Goal: Task Accomplishment & Management: Use online tool/utility

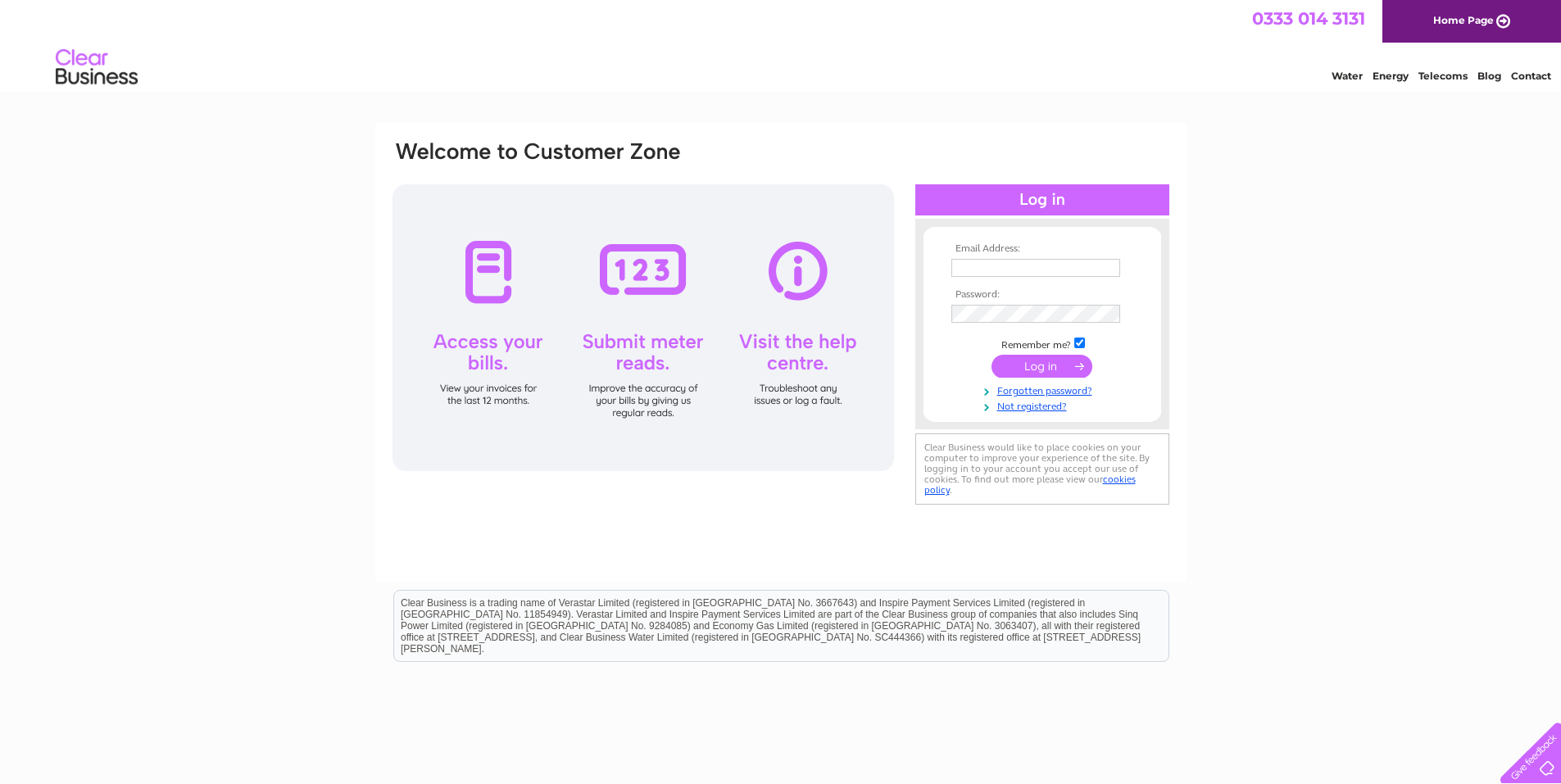
type input "rcameron9@sky.com"
click at [1047, 362] on input "submit" at bounding box center [1041, 365] width 101 height 22
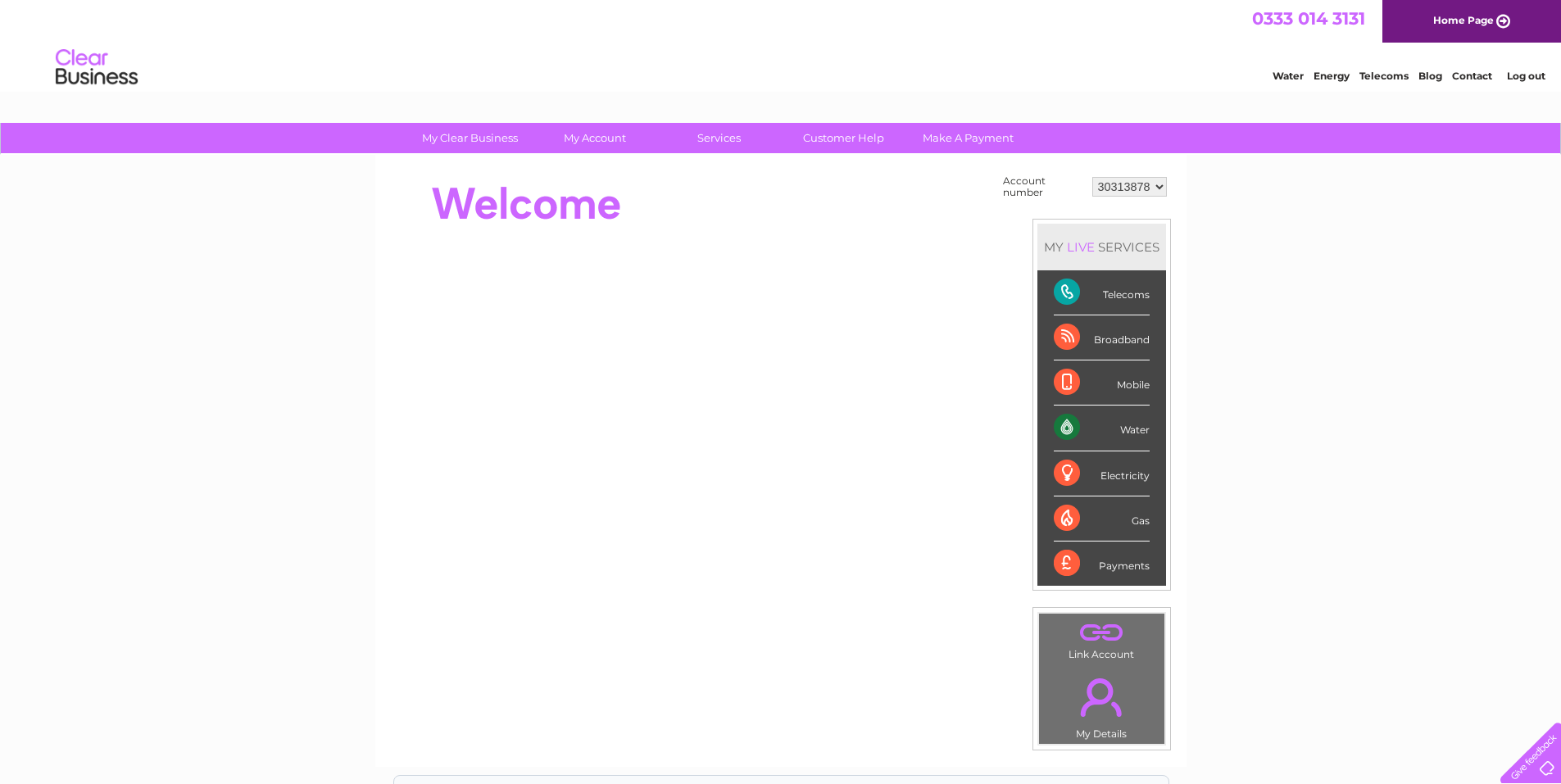
click at [1136, 432] on div "Water" at bounding box center [1102, 428] width 96 height 45
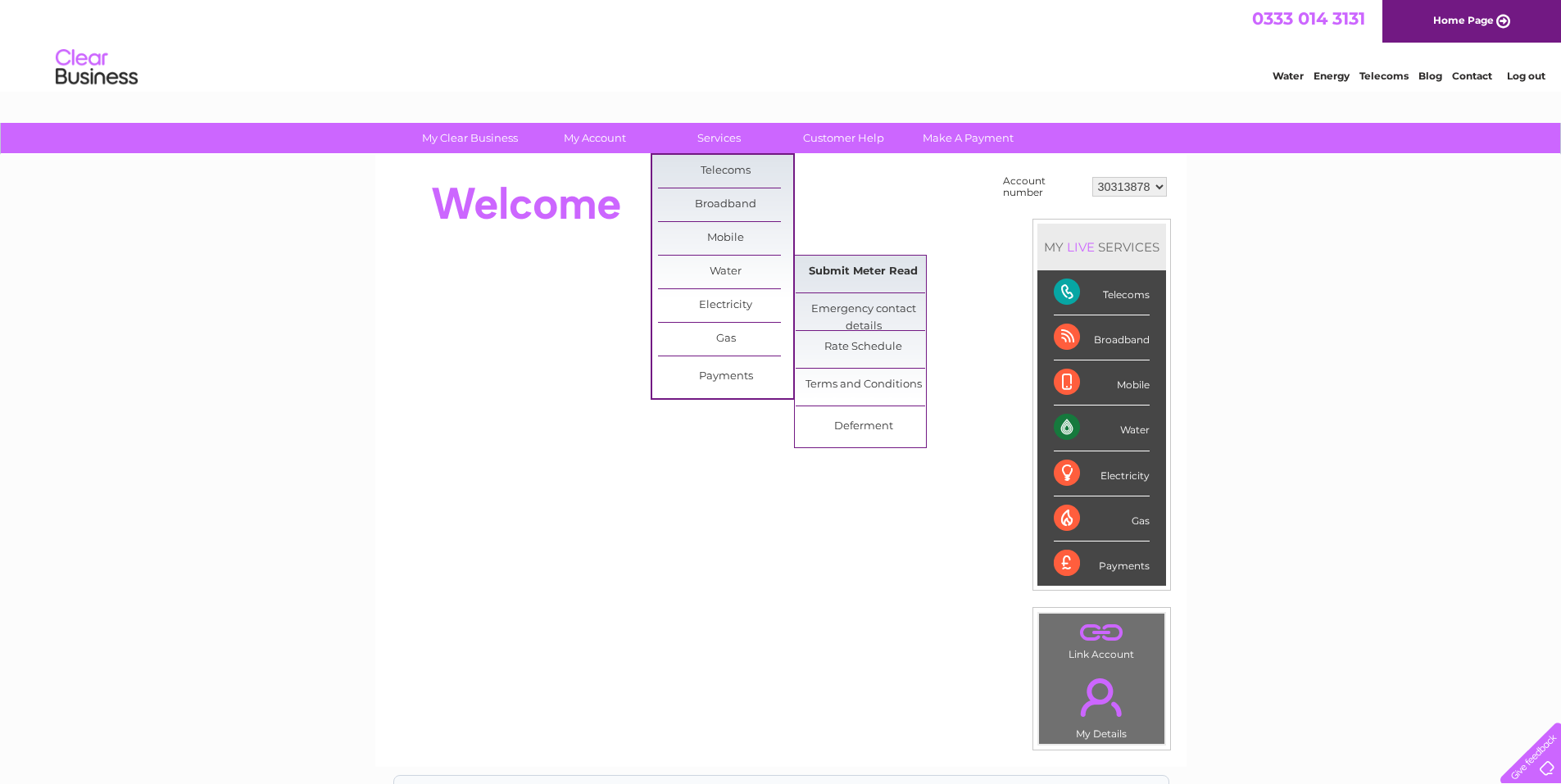
click at [850, 268] on link "Submit Meter Read" at bounding box center [863, 272] width 135 height 33
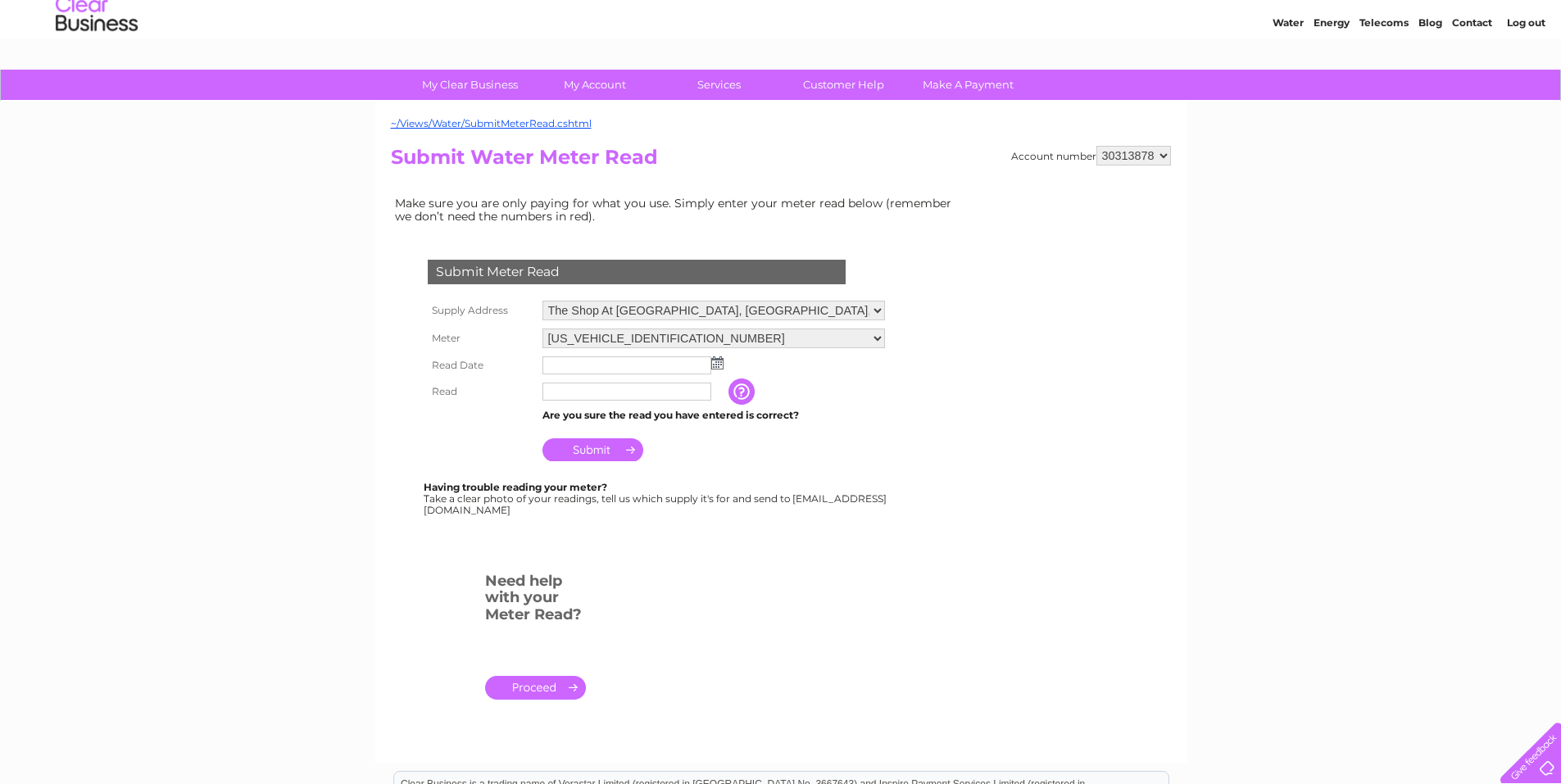
scroll to position [82, 0]
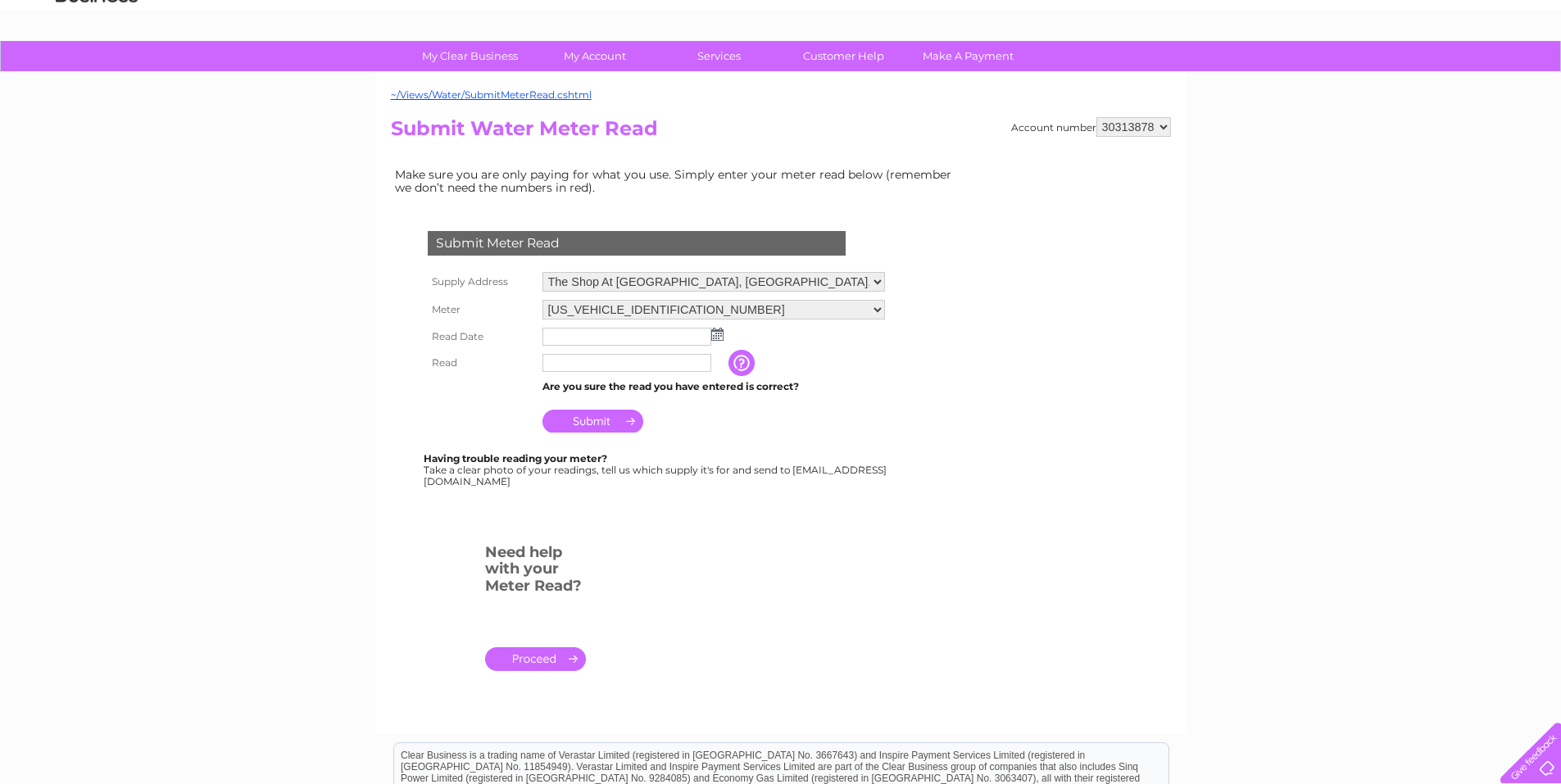
click at [713, 335] on img at bounding box center [717, 333] width 13 height 13
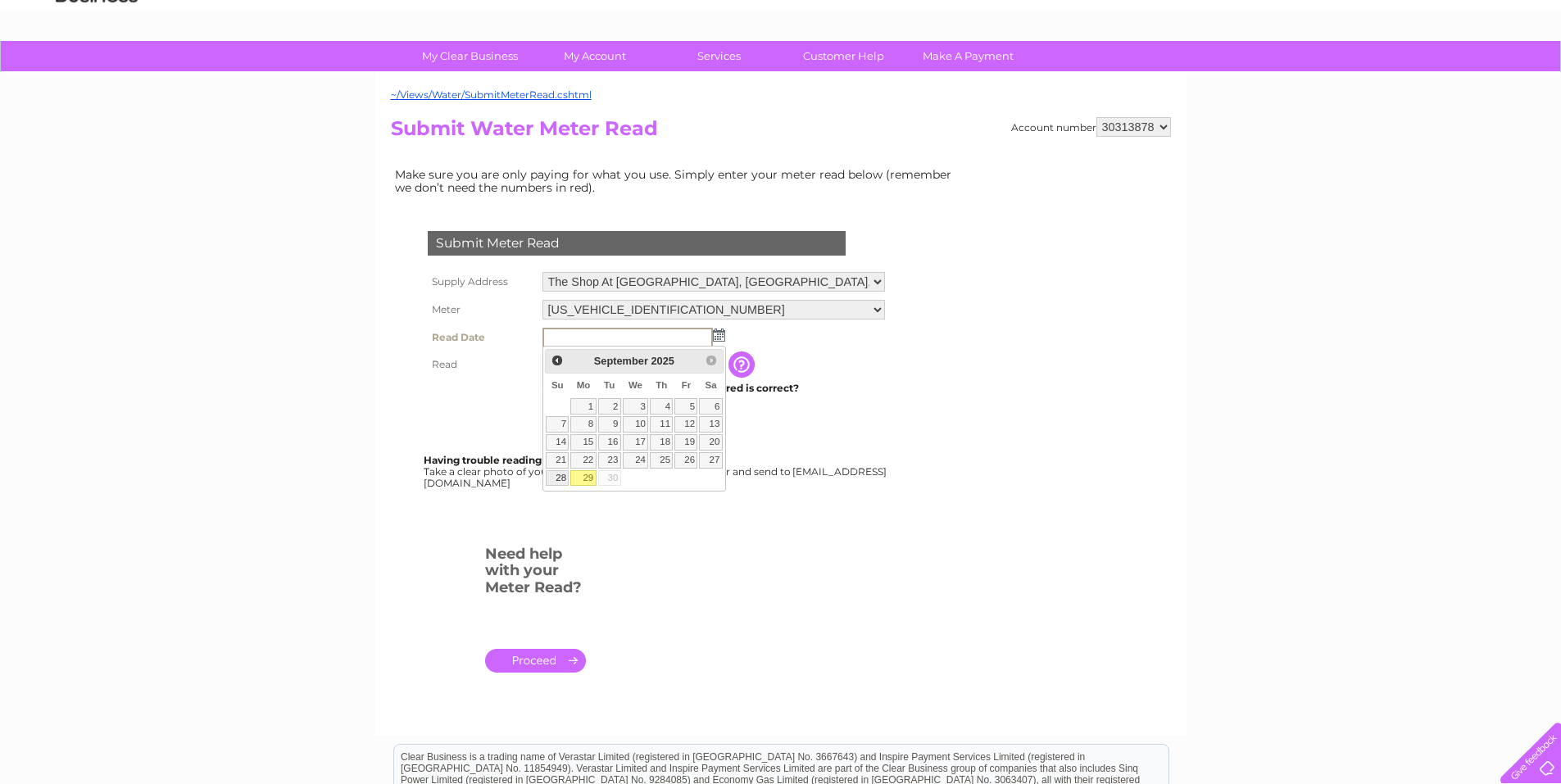
click at [560, 481] on link "28" at bounding box center [557, 477] width 22 height 17
type input "[DATE]"
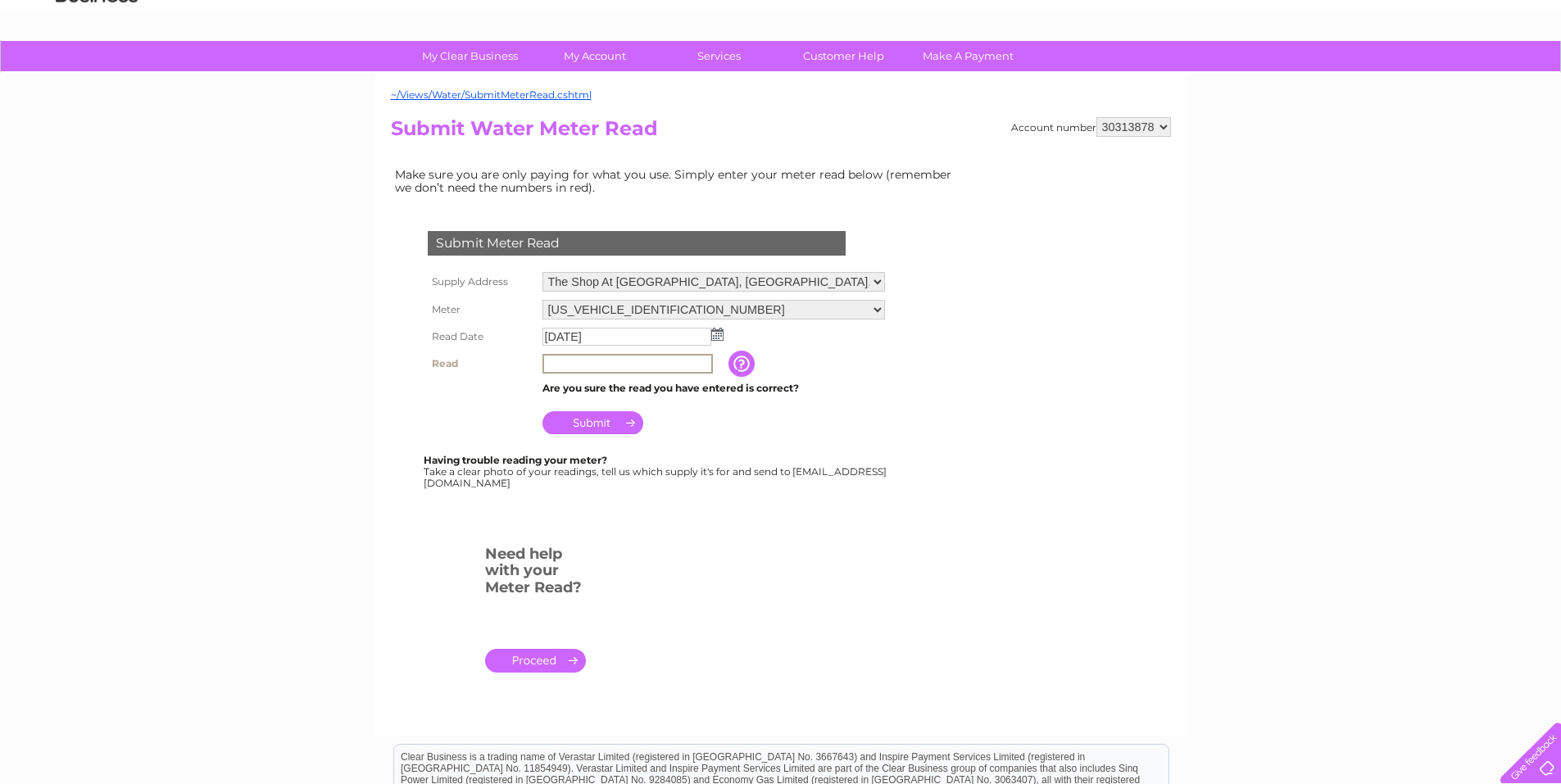
click at [649, 364] on input "text" at bounding box center [627, 363] width 170 height 20
type input "02486"
click at [596, 419] on input "Submit" at bounding box center [592, 420] width 101 height 22
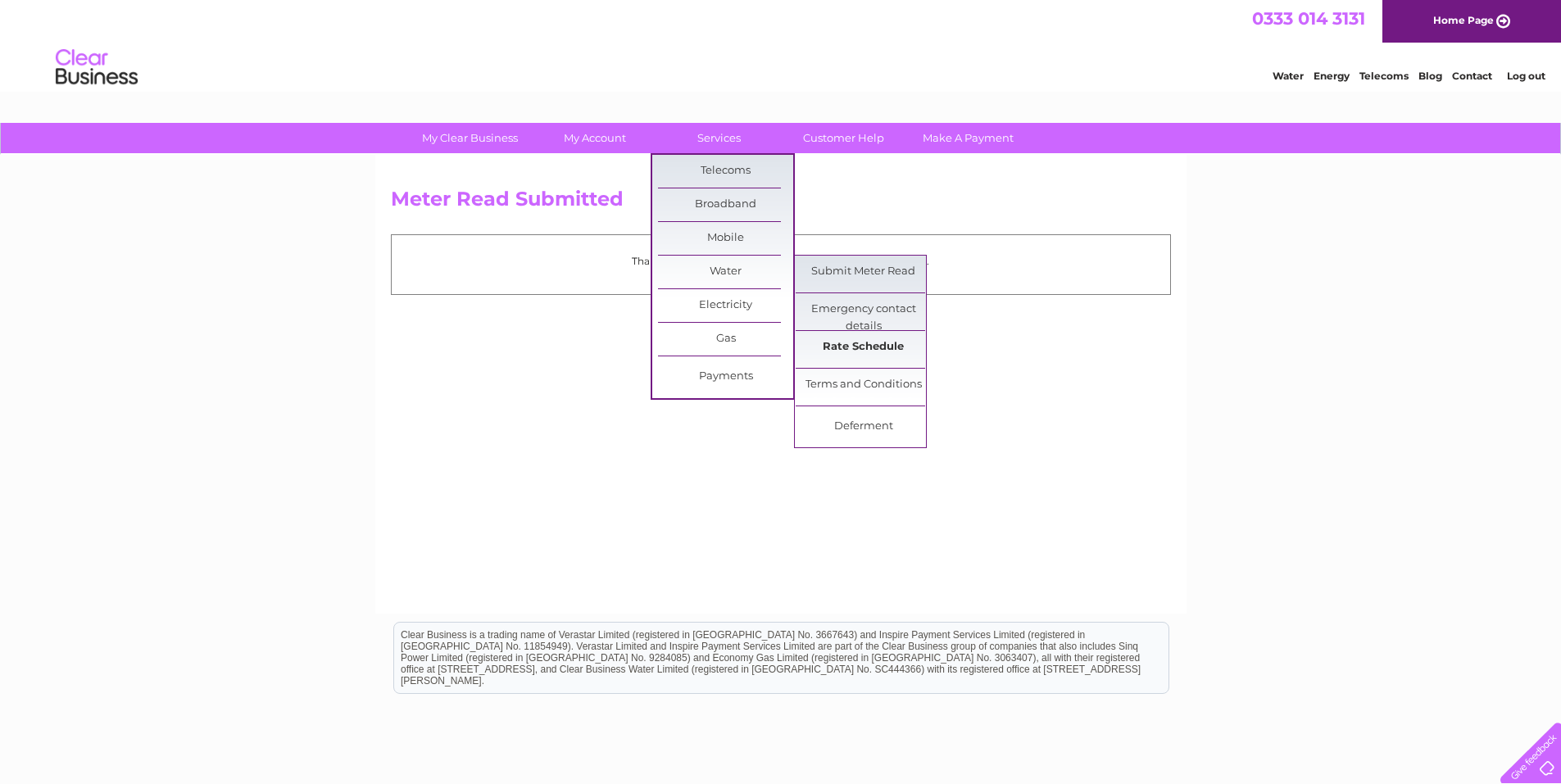
click at [861, 343] on link "Rate Schedule" at bounding box center [863, 348] width 135 height 33
